Goal: Task Accomplishment & Management: Complete application form

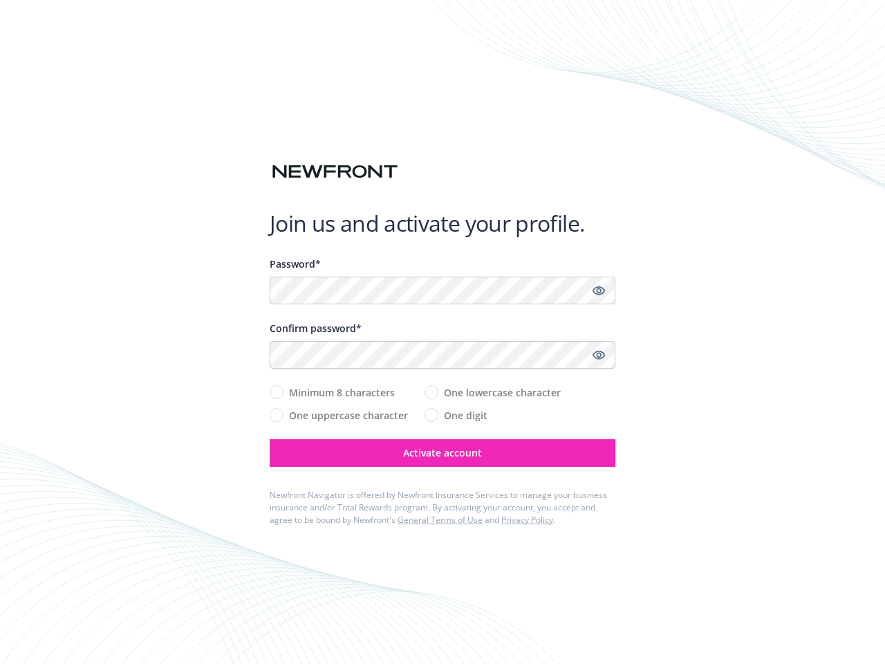
click at [442, 332] on div "Confirm password*" at bounding box center [443, 328] width 346 height 15
click at [599, 290] on icon "Show password" at bounding box center [598, 290] width 12 height 12
click at [599, 355] on icon "Show password" at bounding box center [598, 354] width 12 height 12
click at [442, 453] on span "Activate account" at bounding box center [442, 452] width 79 height 13
